Goal: Find specific page/section: Find specific page/section

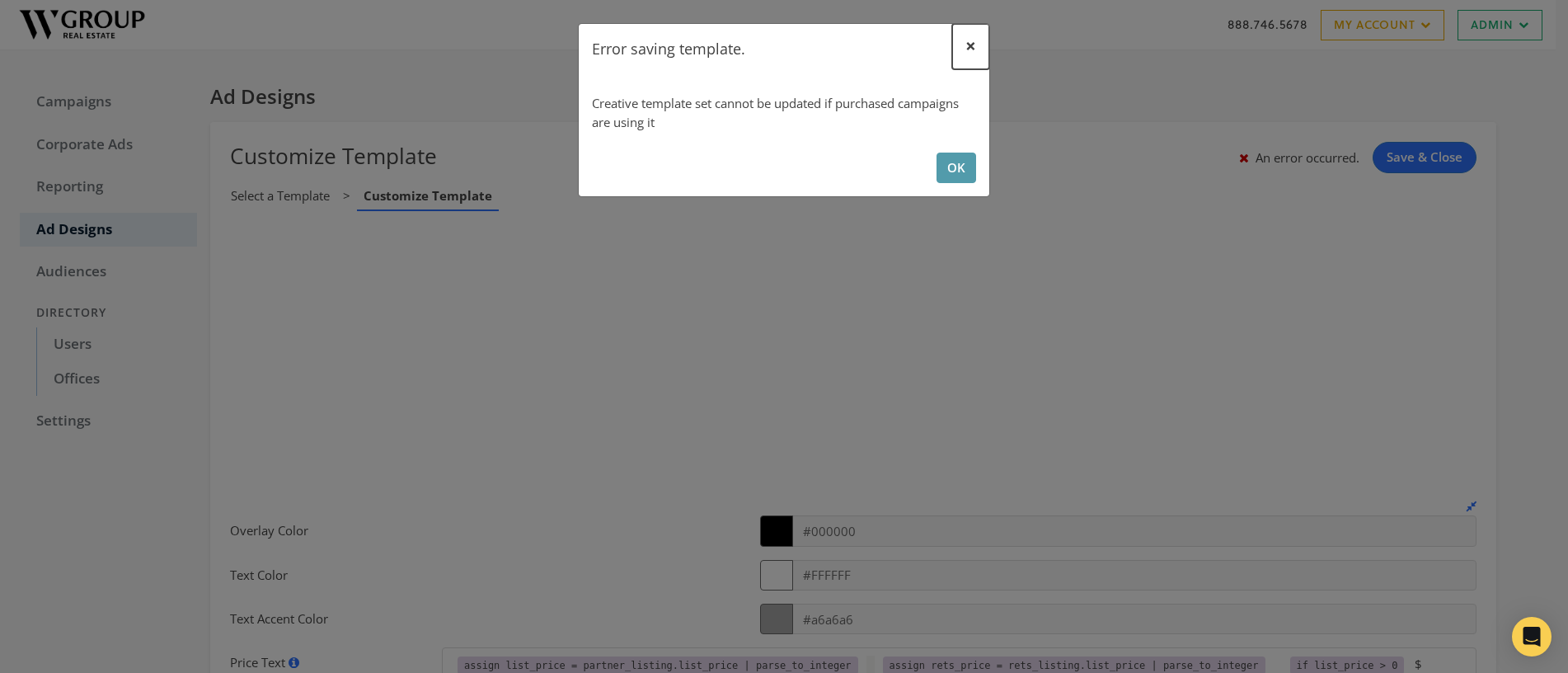
click at [969, 47] on span "×" at bounding box center [970, 46] width 10 height 26
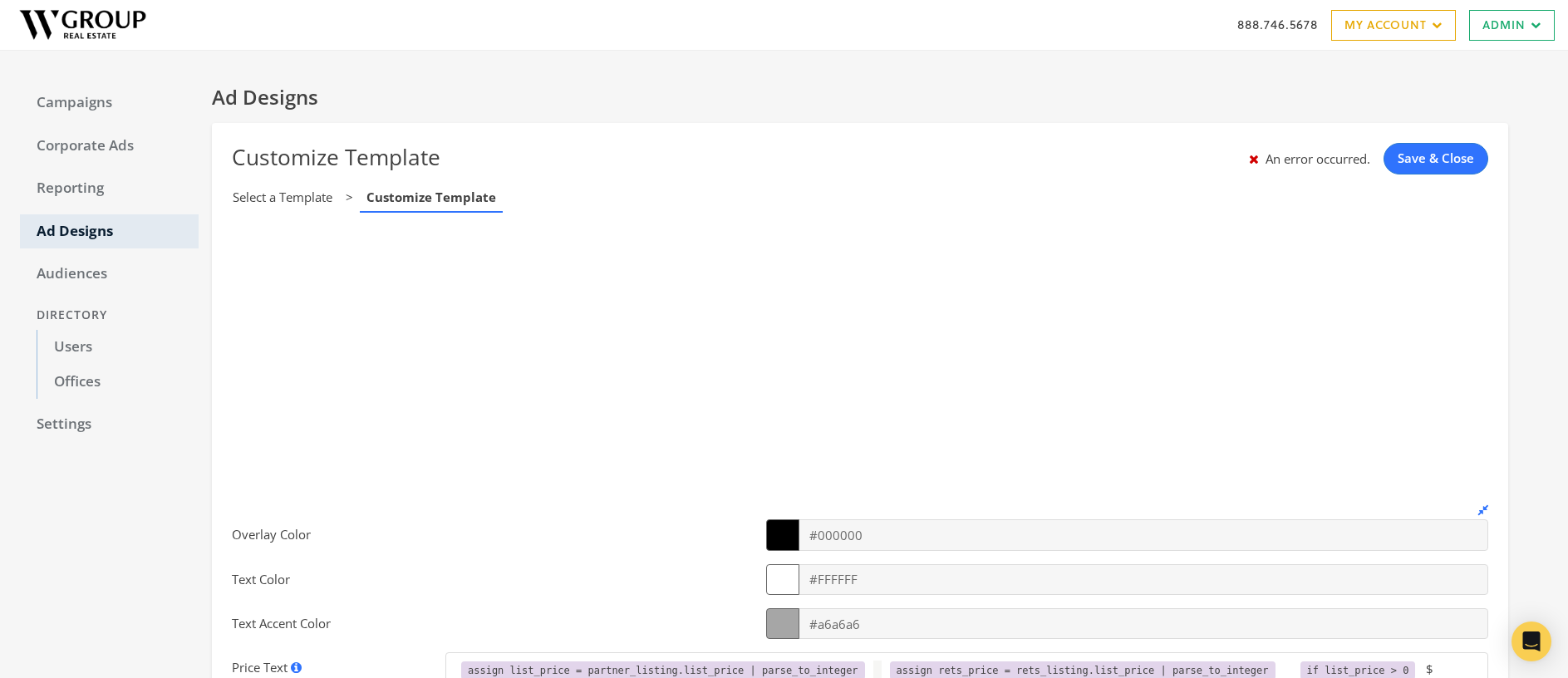
click at [258, 196] on link "Select a Template" at bounding box center [283, 197] width 113 height 26
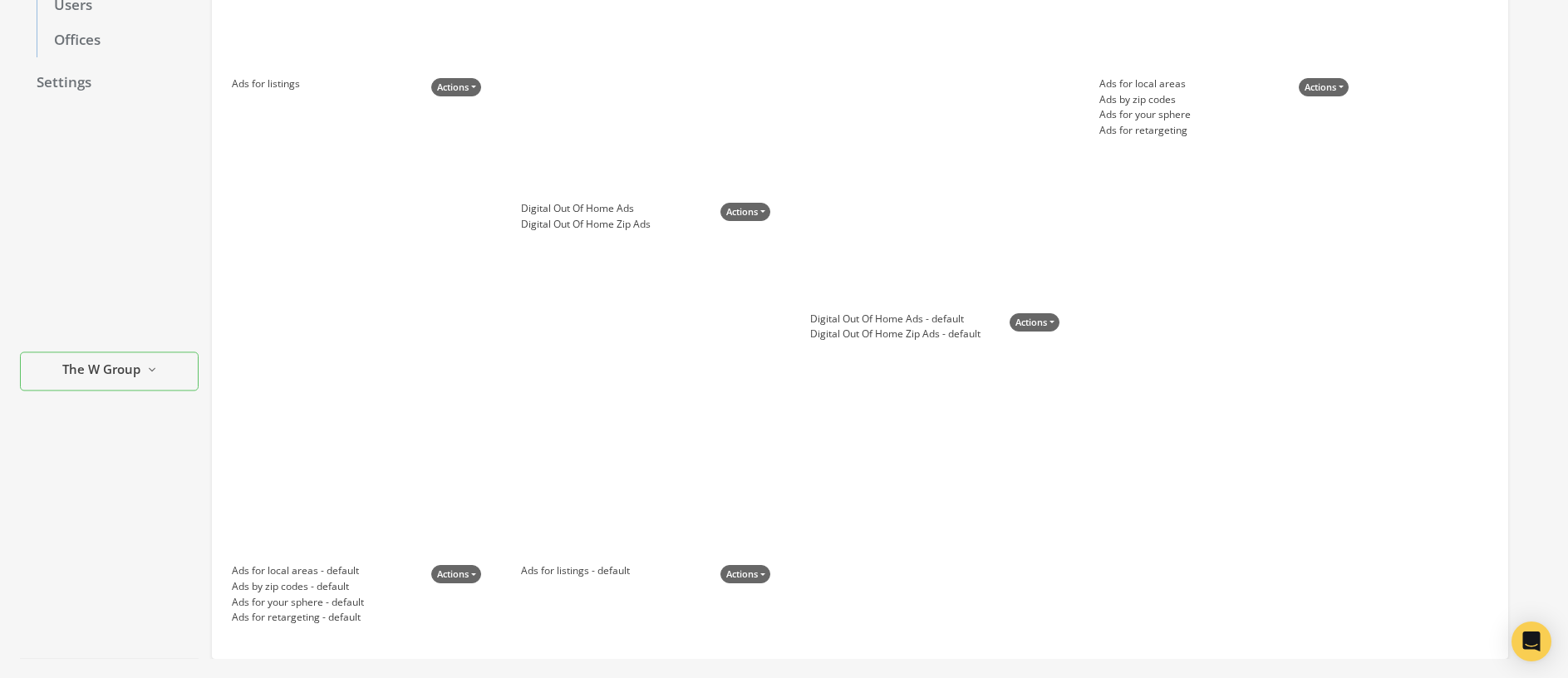
scroll to position [392, 0]
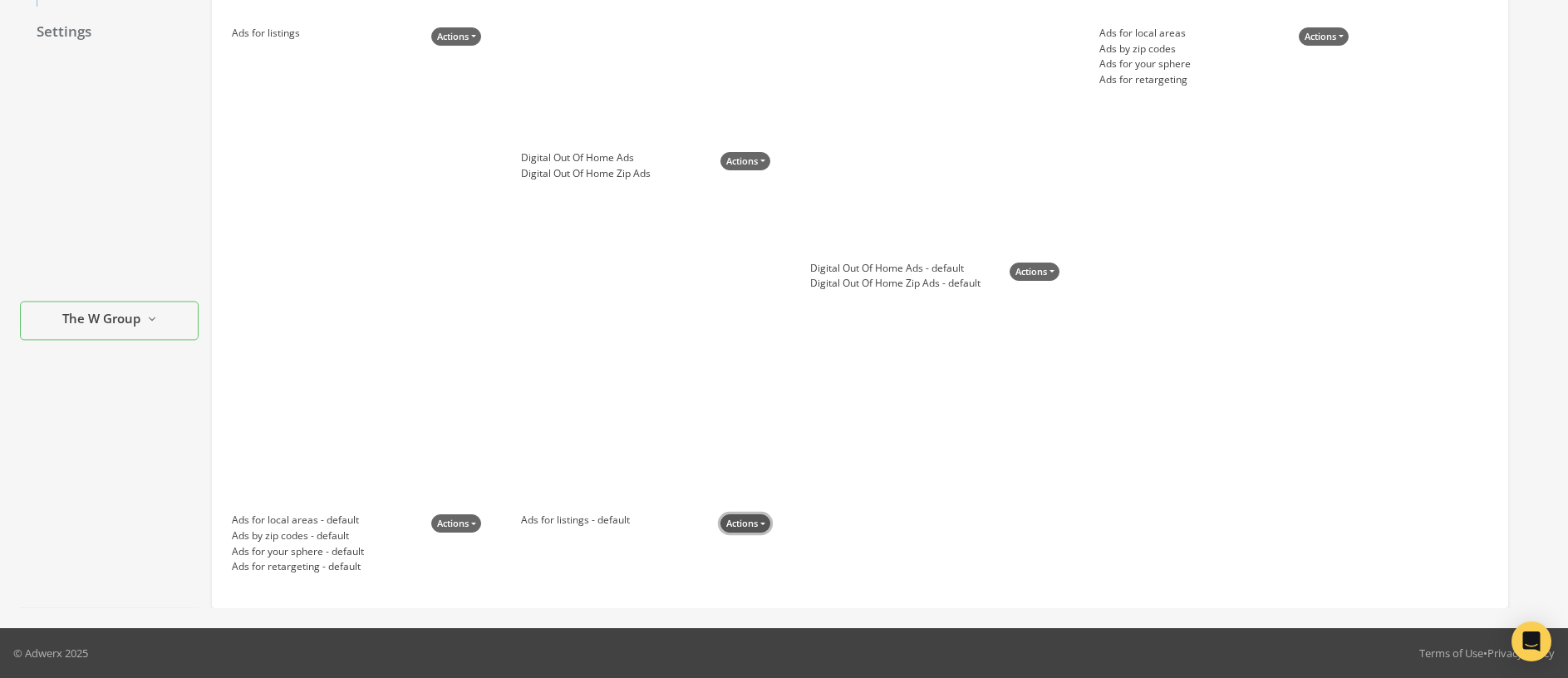
click at [741, 527] on button "Actions" at bounding box center [745, 524] width 50 height 19
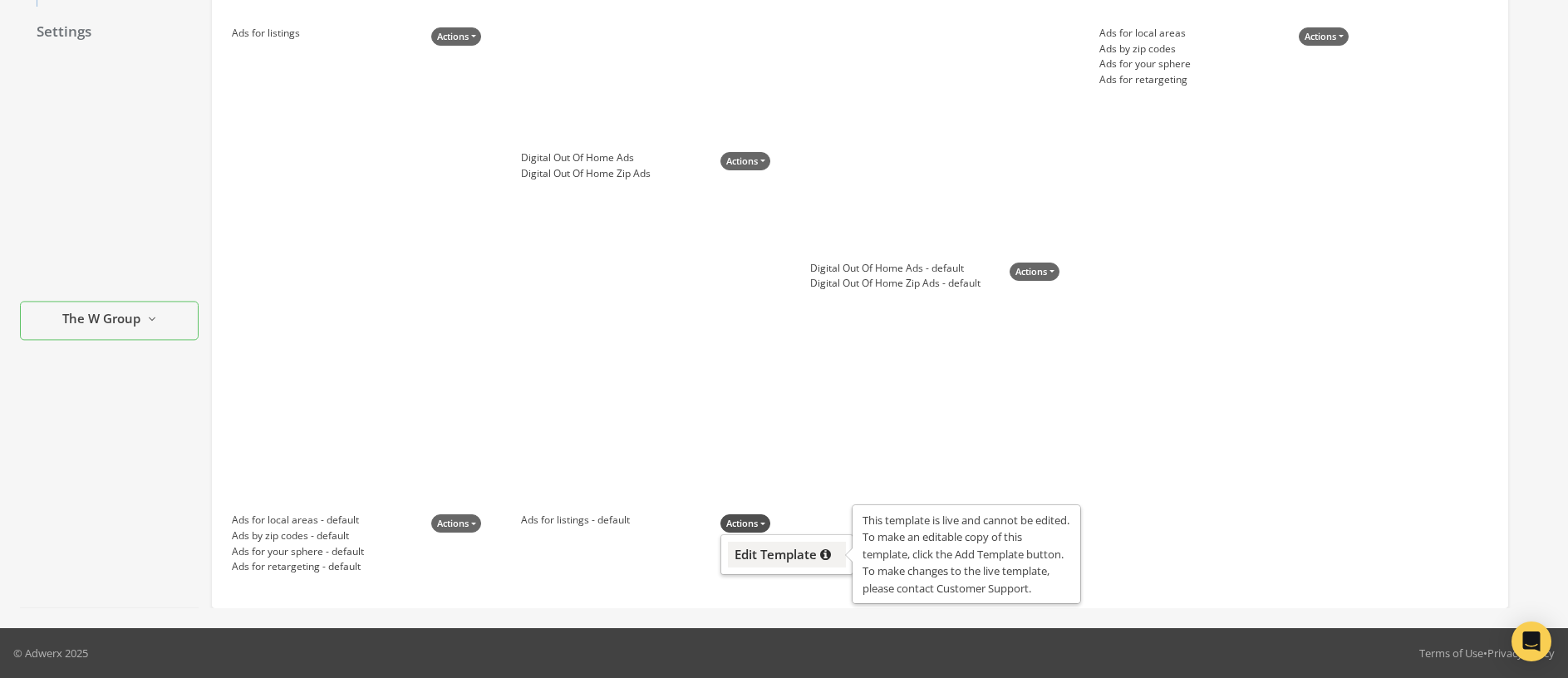
click at [761, 554] on span "Edit Template" at bounding box center [776, 554] width 82 height 16
click at [782, 557] on span "Edit Template" at bounding box center [776, 554] width 82 height 16
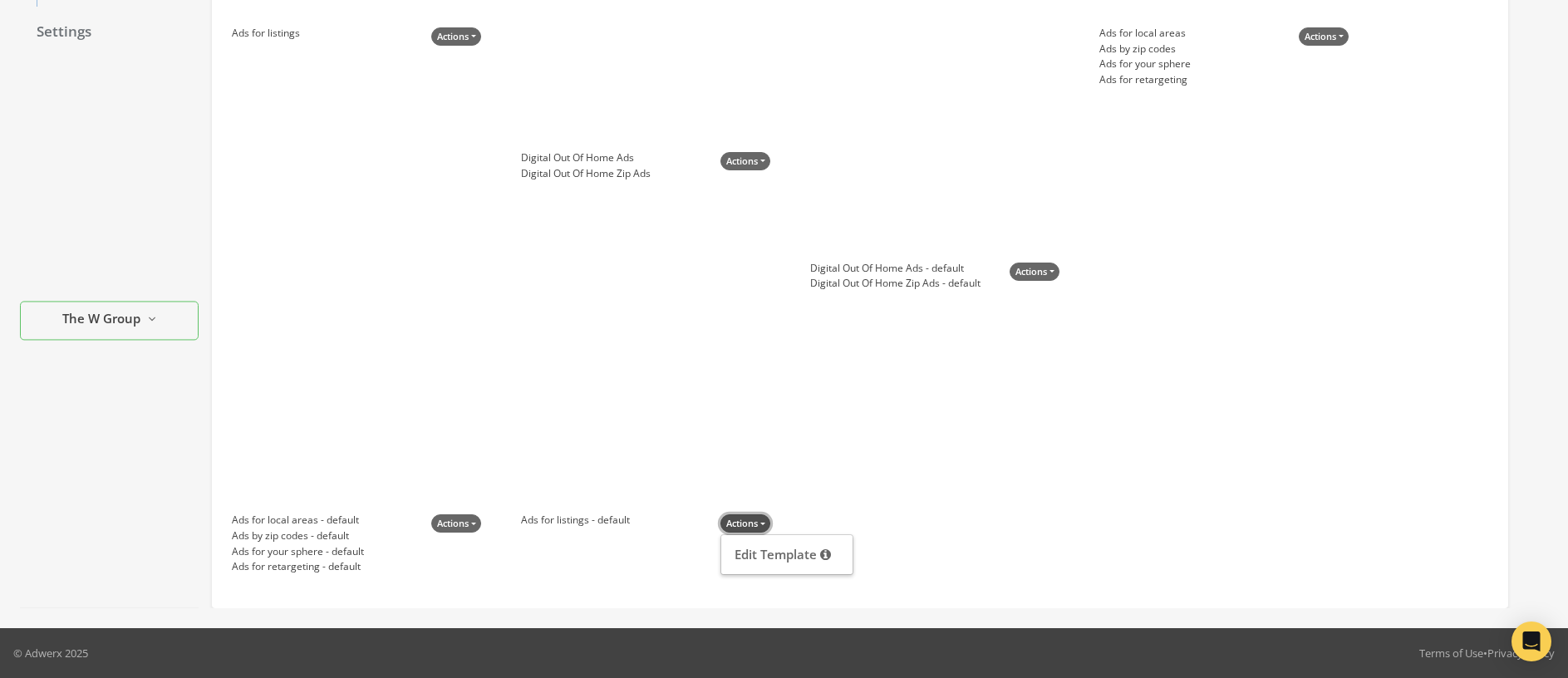
click at [756, 526] on button "Actions" at bounding box center [745, 524] width 50 height 19
click at [623, 373] on div at bounding box center [646, 408] width 249 height 208
click at [628, 411] on div at bounding box center [646, 408] width 249 height 208
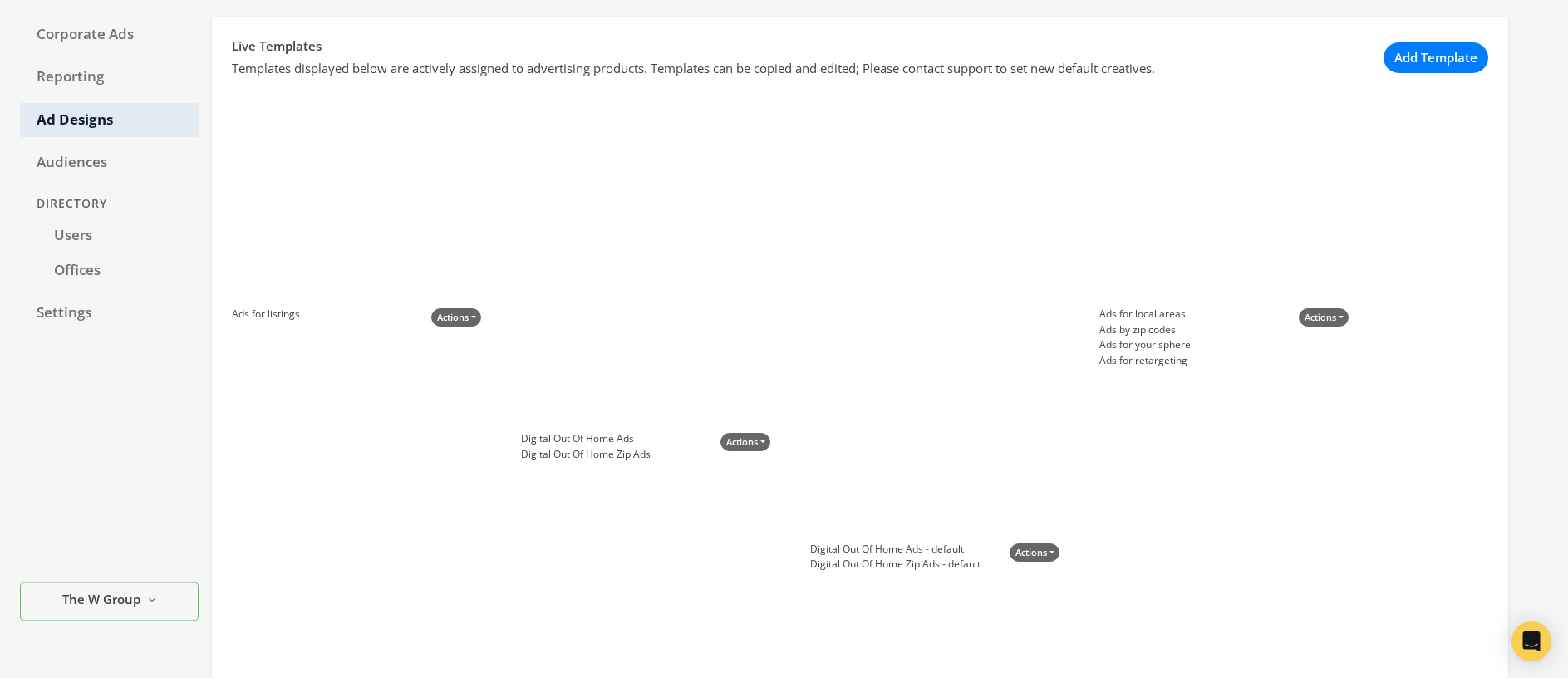
scroll to position [0, 0]
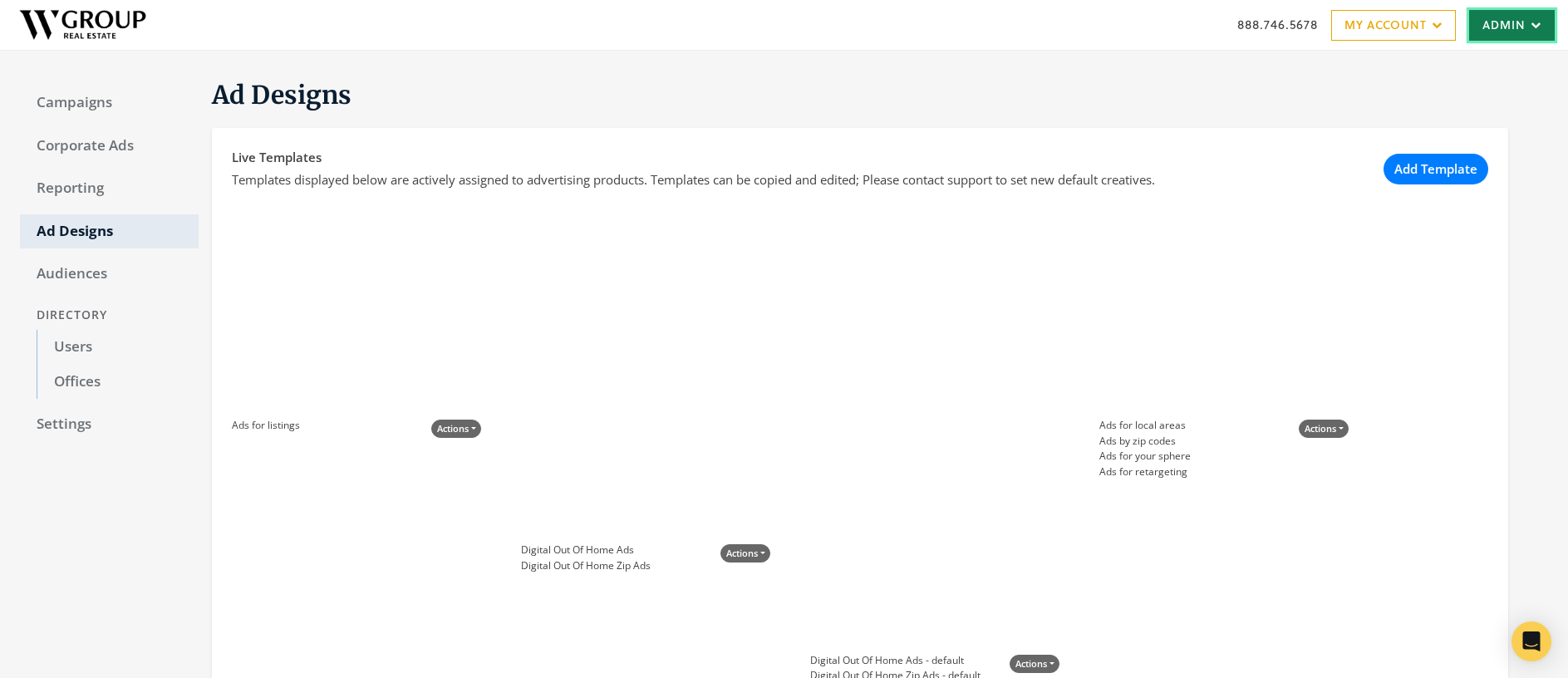
click at [1516, 29] on link "Admin" at bounding box center [1511, 25] width 85 height 31
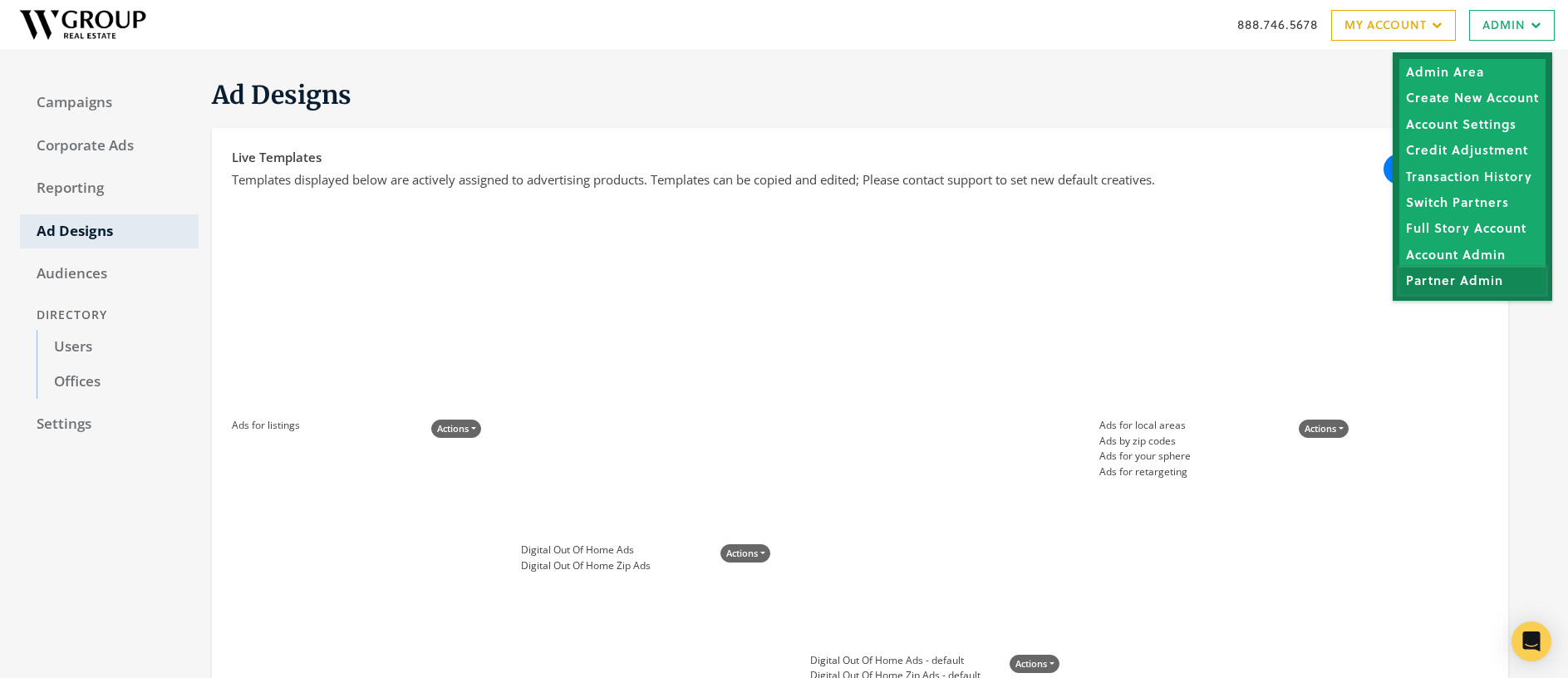
click at [1488, 283] on link "Partner Admin" at bounding box center [1472, 280] width 147 height 26
